Goal: Check status

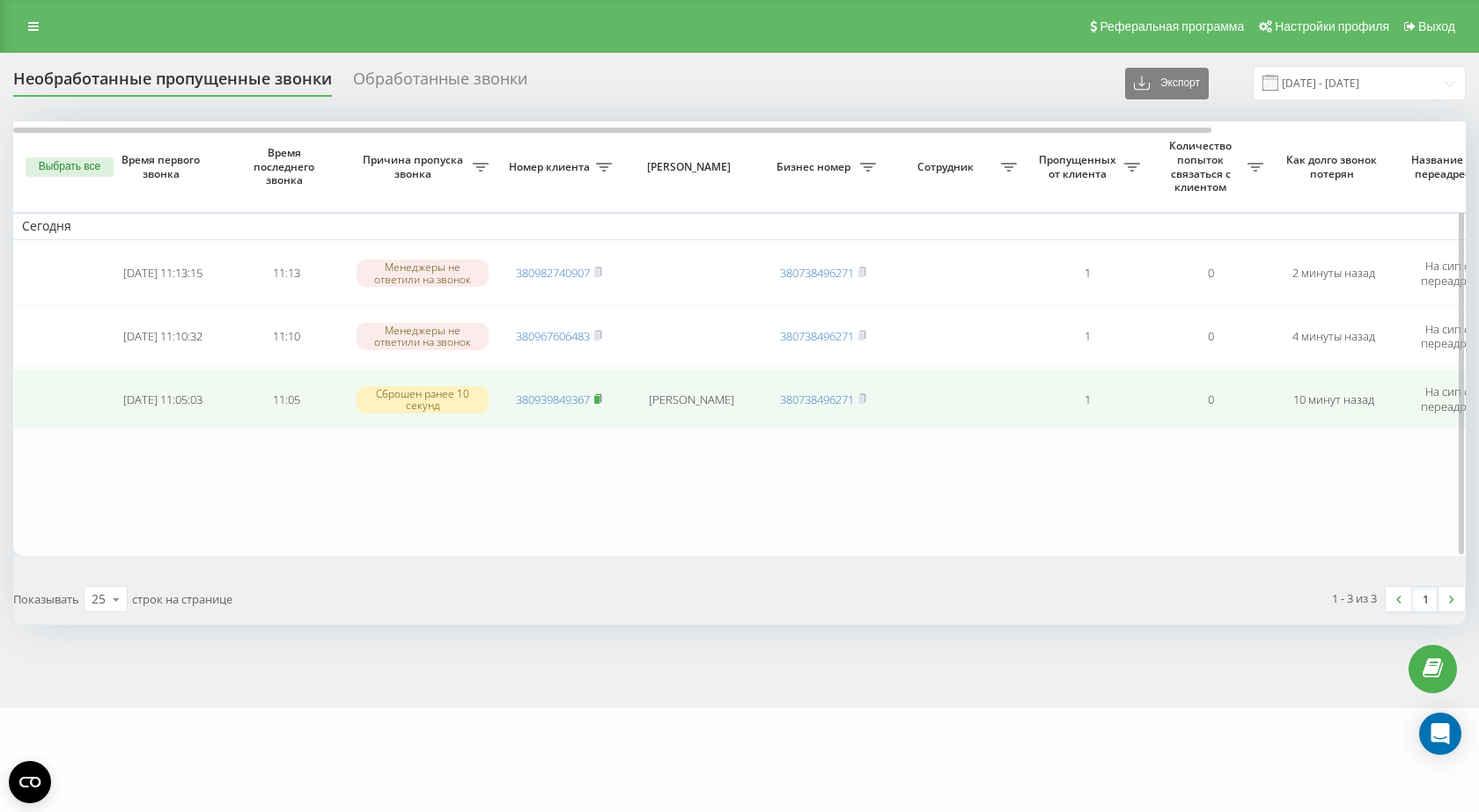
click at [596, 401] on icon at bounding box center [598, 399] width 8 height 11
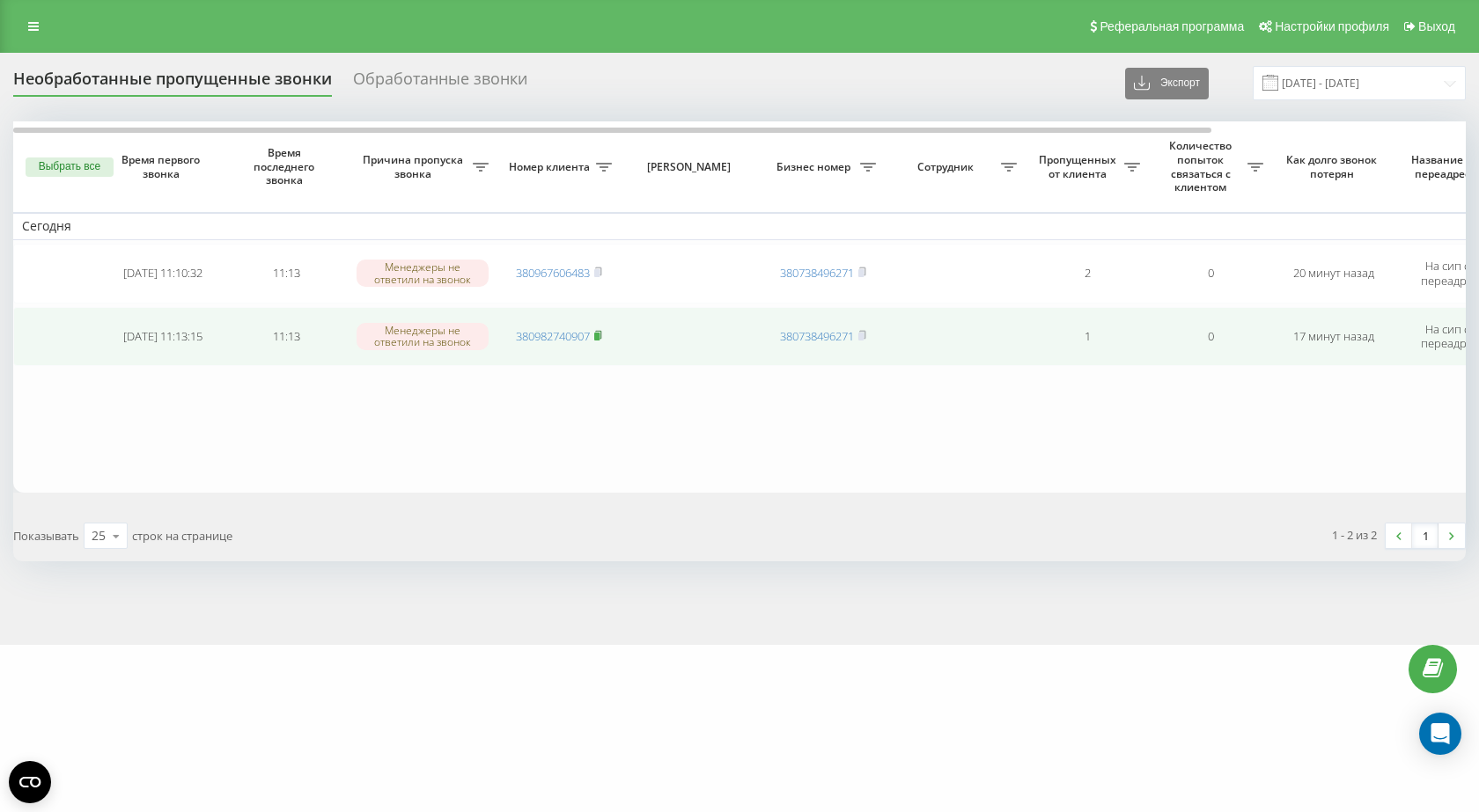
click at [600, 333] on rect at bounding box center [596, 337] width 5 height 8
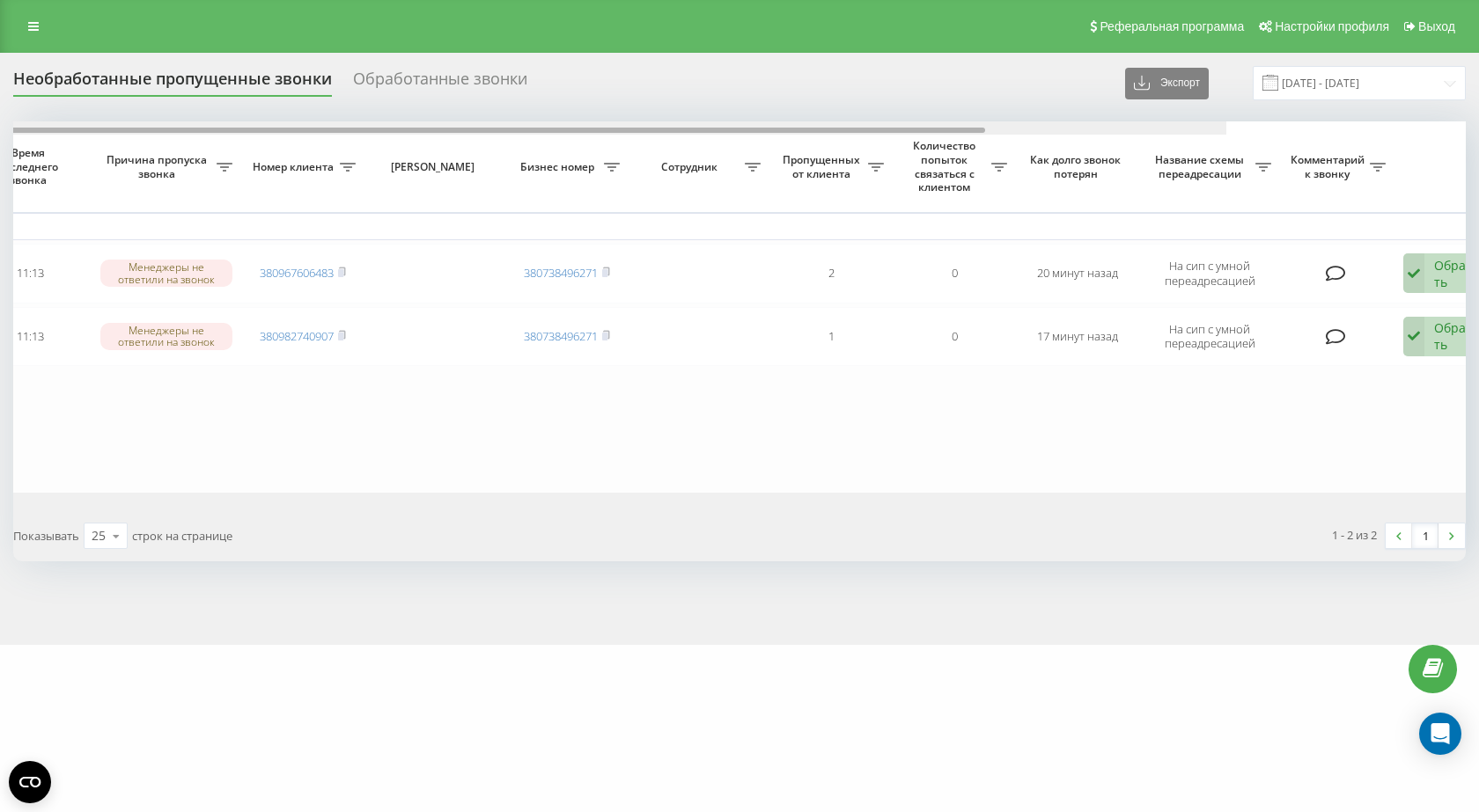
drag, startPoint x: 442, startPoint y: 133, endPoint x: 641, endPoint y: 162, distance: 201.1
click at [641, 162] on div "Выбрать все Время первого звонка Время последнего звонка Причина пропуска звонк…" at bounding box center [739, 306] width 1452 height 371
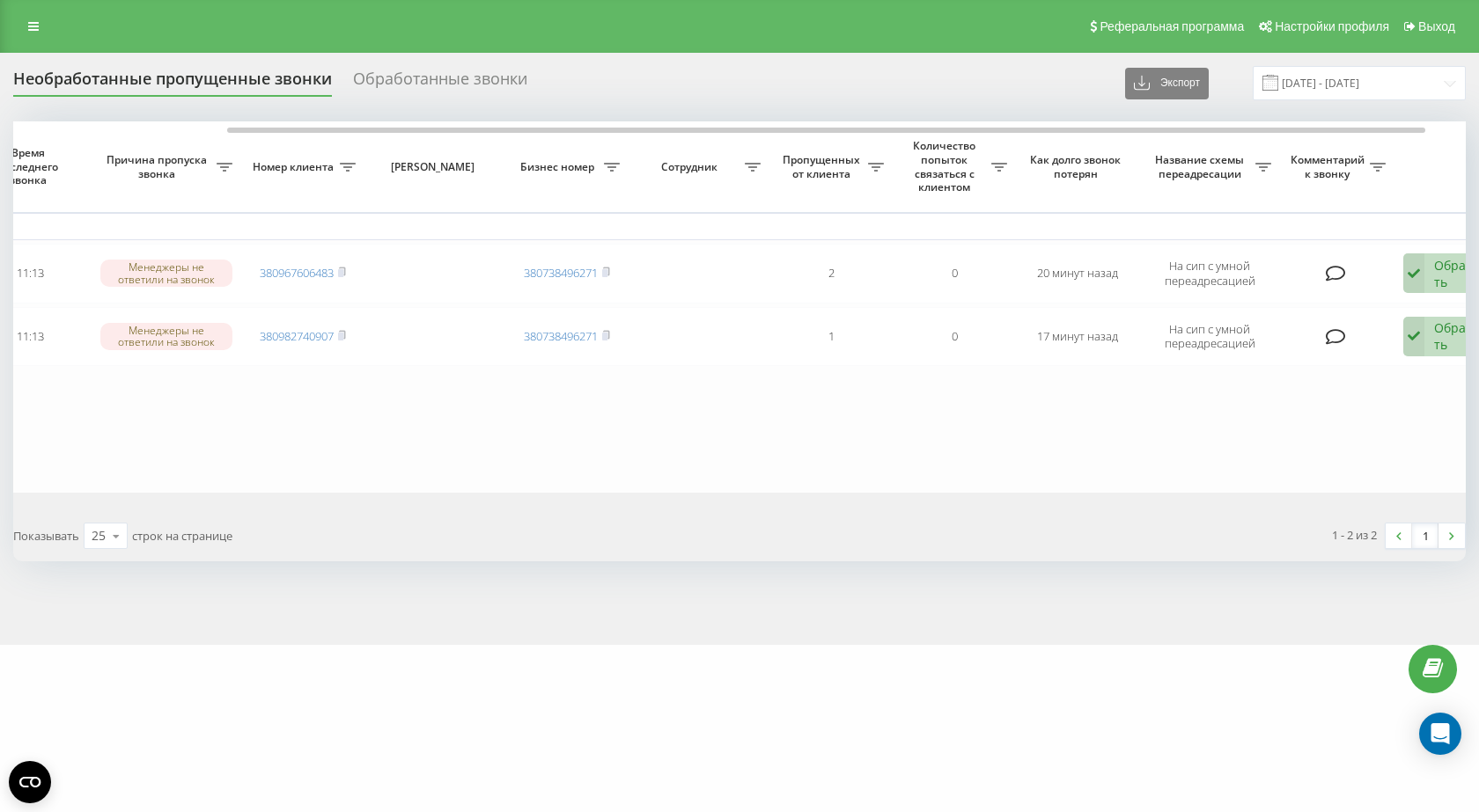
scroll to position [0, 258]
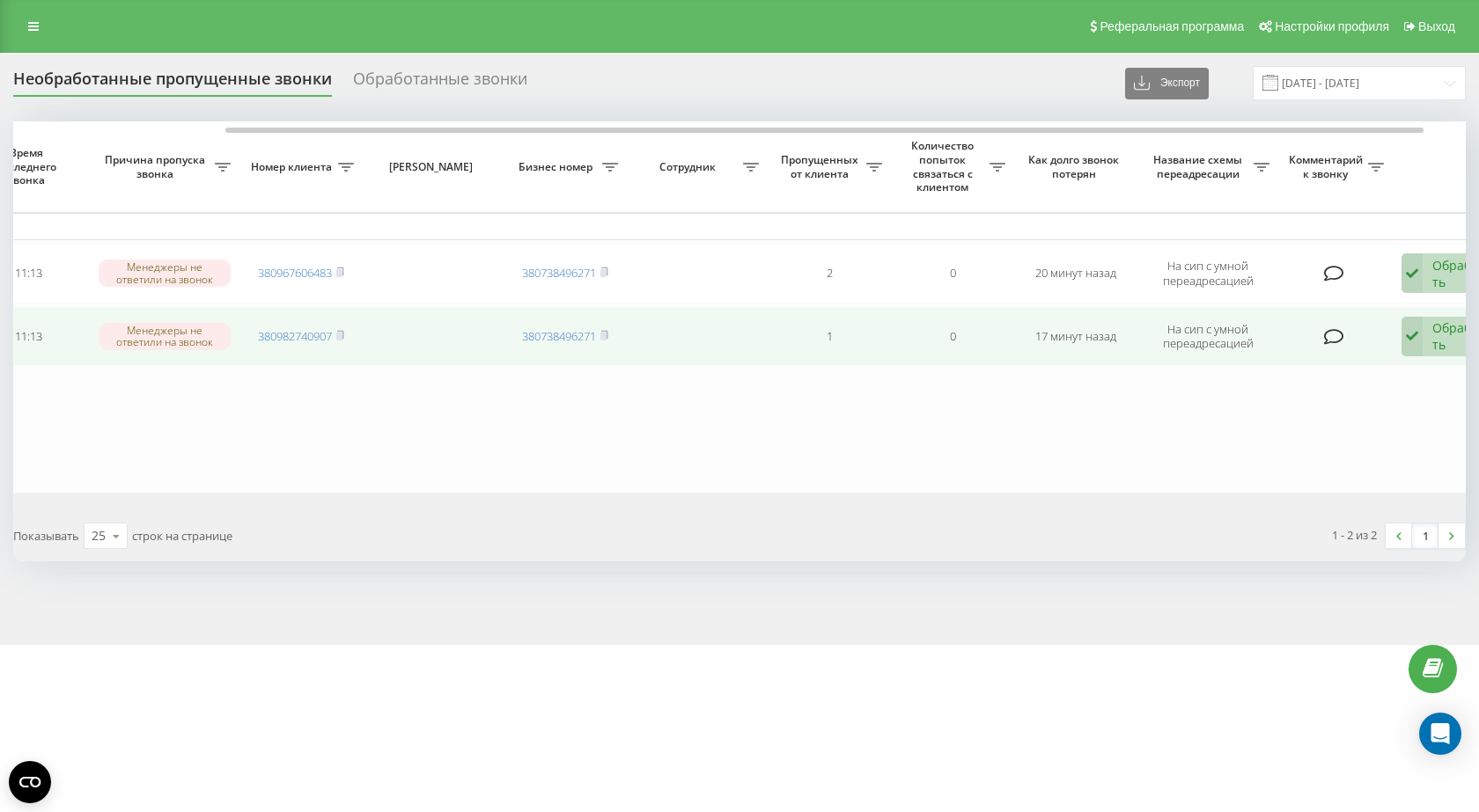
click at [1406, 321] on icon at bounding box center [1411, 337] width 21 height 40
click at [1339, 384] on div "Не удалось связаться" at bounding box center [1333, 373] width 337 height 31
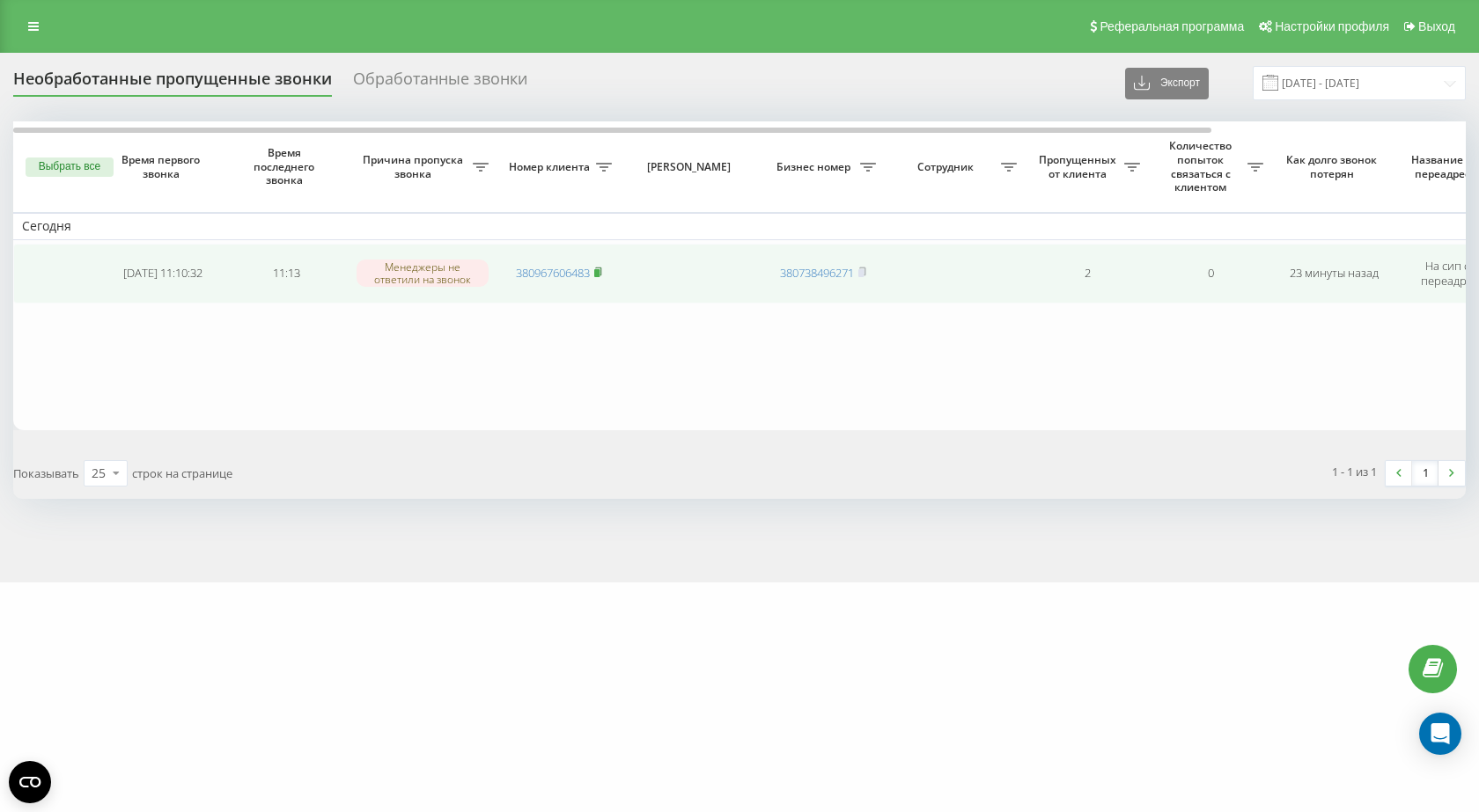
click at [603, 274] on icon at bounding box center [598, 272] width 8 height 11
